Goal: Task Accomplishment & Management: Use online tool/utility

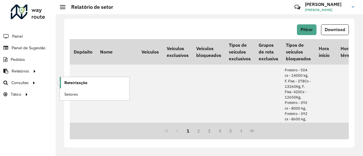
click at [78, 81] on span "Roteirização" at bounding box center [75, 83] width 23 height 6
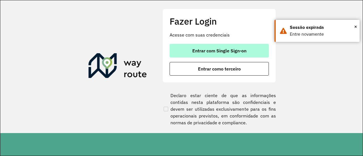
click at [206, 50] on span "Entrar com Single Sign-on" at bounding box center [219, 50] width 54 height 5
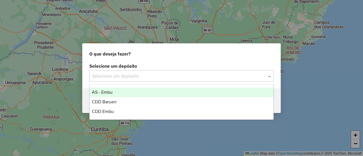
click at [112, 73] on input "text" at bounding box center [175, 76] width 167 height 7
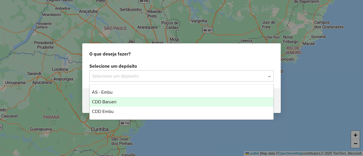
click at [110, 112] on span "CDD Embu" at bounding box center [103, 111] width 22 height 5
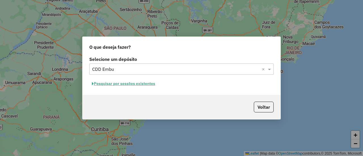
click at [208, 56] on label "Selecione um depósito" at bounding box center [181, 59] width 184 height 7
click at [121, 88] on button "Pesquisar por sessões existentes" at bounding box center [123, 83] width 68 height 9
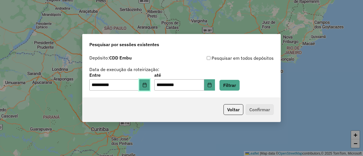
click at [147, 87] on icon "Choose Date" at bounding box center [144, 85] width 5 height 5
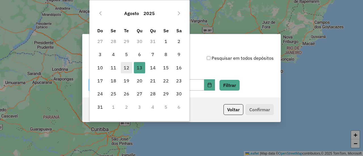
click at [128, 69] on span "12" at bounding box center [126, 67] width 11 height 11
type input "**********"
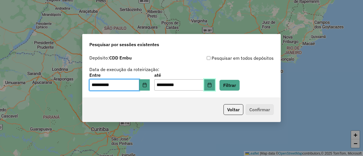
click at [215, 88] on button "Choose Date" at bounding box center [209, 84] width 11 height 11
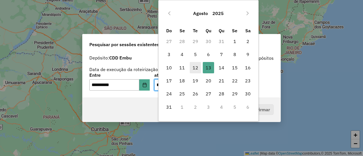
click at [199, 70] on span "12" at bounding box center [195, 67] width 11 height 11
type input "**********"
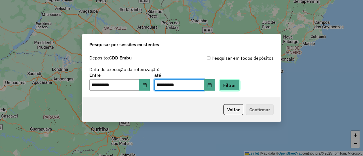
click at [238, 84] on button "Filtrar" at bounding box center [229, 85] width 20 height 11
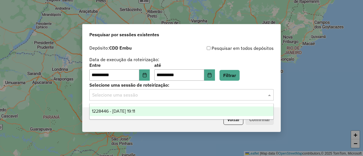
click at [146, 99] on div "Selecione uma sessão" at bounding box center [181, 94] width 184 height 11
click at [126, 109] on div "1228446 - 12/08/2025 19:11" at bounding box center [181, 112] width 183 height 10
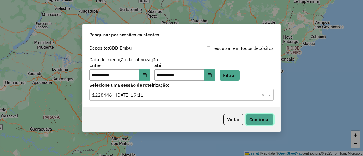
click at [258, 119] on button "Confirmar" at bounding box center [259, 119] width 28 height 11
